Goal: Task Accomplishment & Management: Manage account settings

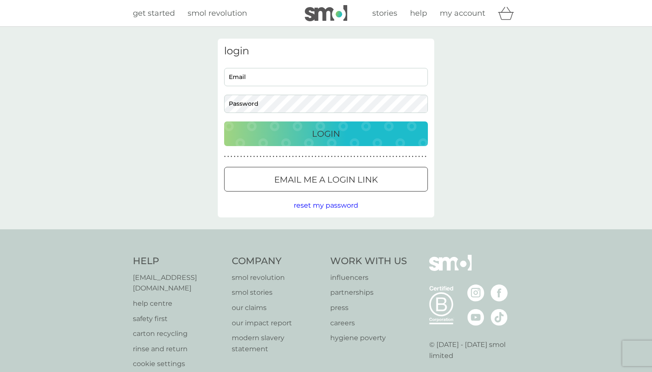
type input "[EMAIL_ADDRESS][DOMAIN_NAME]"
click at [307, 132] on div "Login" at bounding box center [326, 134] width 187 height 14
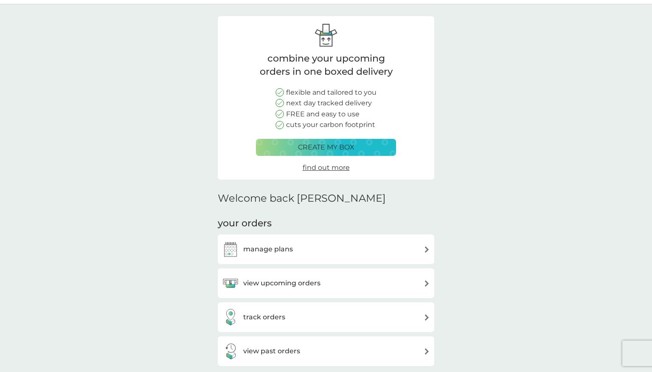
scroll to position [42, 0]
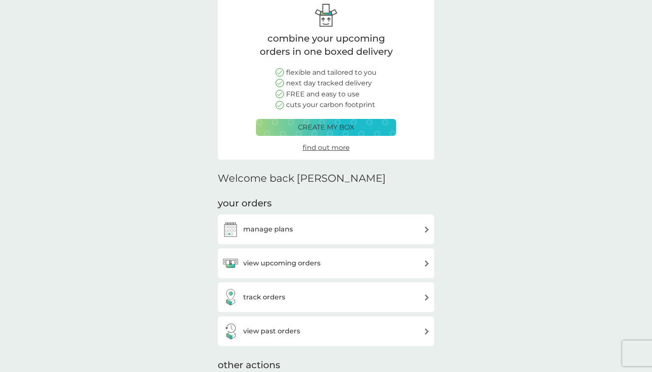
click at [330, 231] on div "manage plans" at bounding box center [326, 229] width 208 height 17
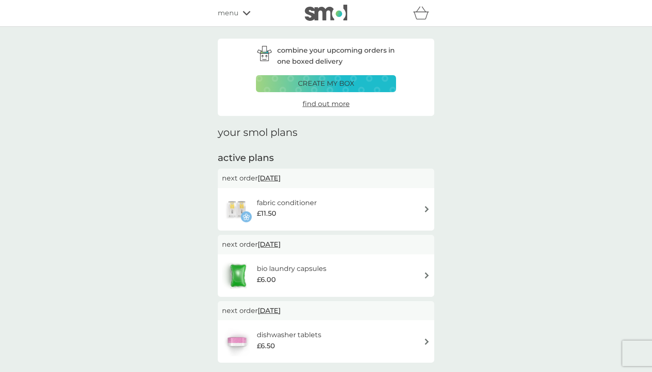
scroll to position [42, 0]
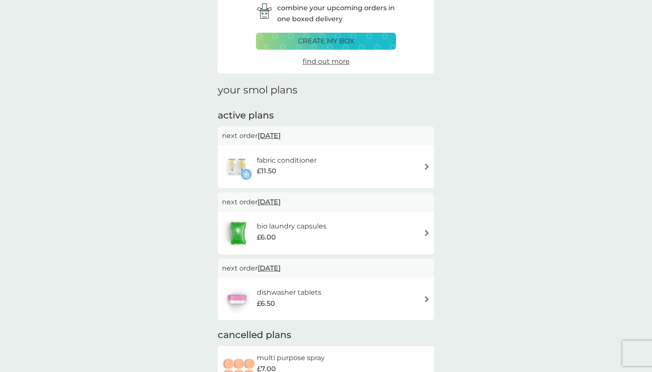
click at [284, 162] on h6 "fabric conditioner" at bounding box center [287, 160] width 60 height 11
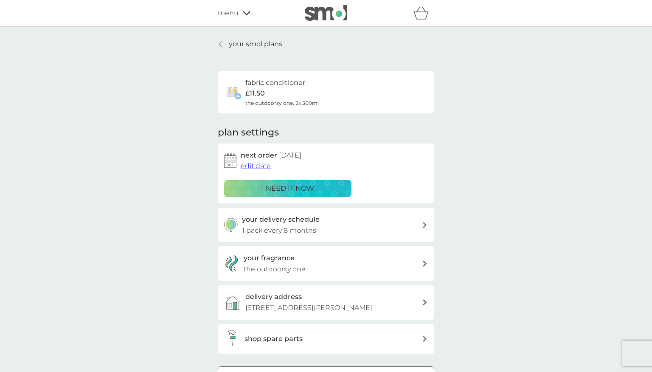
click at [248, 163] on span "edit date" at bounding box center [256, 166] width 30 height 8
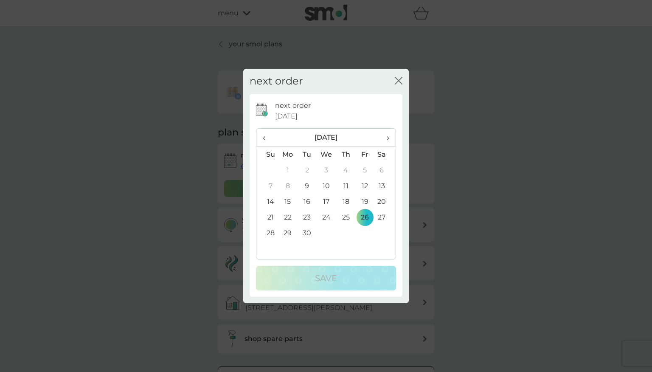
click at [386, 136] on span "›" at bounding box center [385, 138] width 8 height 18
click at [269, 201] on td "14" at bounding box center [267, 202] width 22 height 16
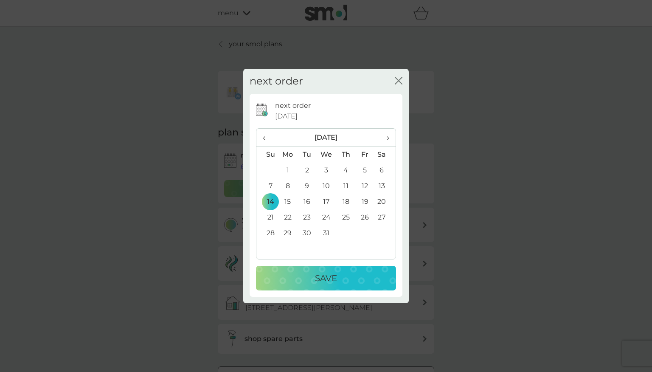
click at [284, 199] on td "15" at bounding box center [288, 202] width 20 height 16
click at [331, 277] on p "Save" at bounding box center [326, 278] width 22 height 14
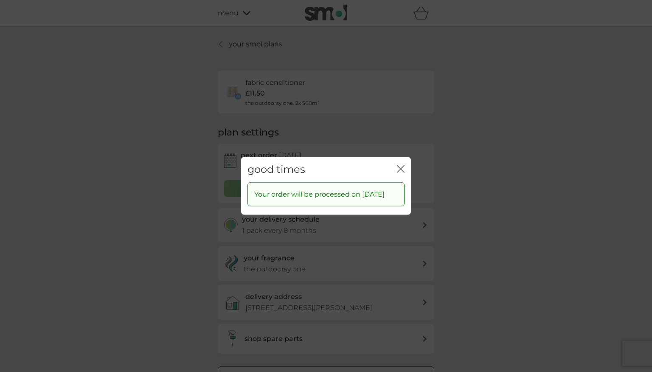
click at [398, 165] on icon "close" at bounding box center [401, 169] width 8 height 8
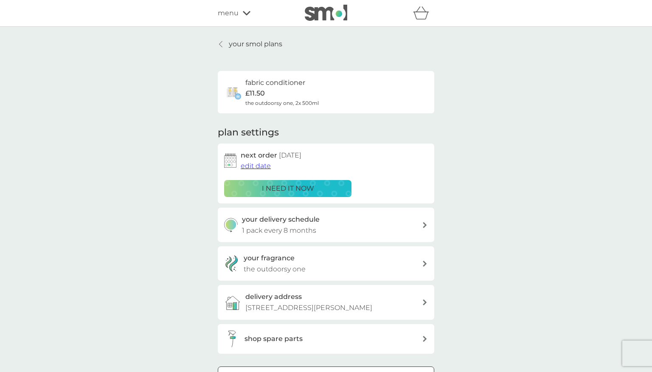
click at [246, 43] on p "your smol plans" at bounding box center [255, 44] width 53 height 11
